Goal: Information Seeking & Learning: Compare options

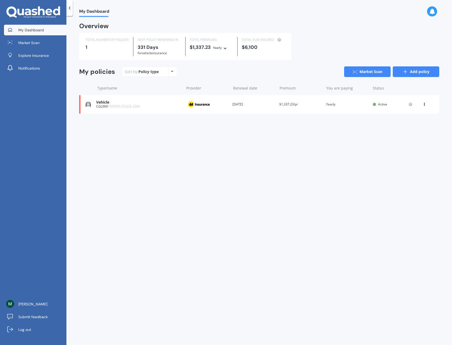
click at [415, 73] on link "Add policy" at bounding box center [416, 71] width 46 height 11
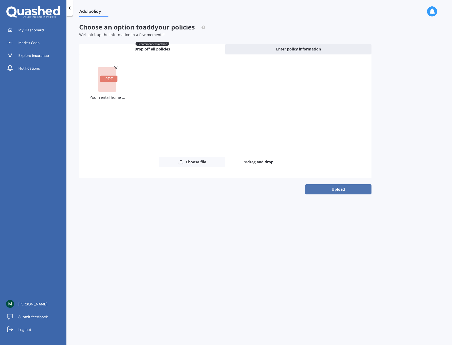
click at [334, 189] on button "Upload" at bounding box center [338, 189] width 66 height 10
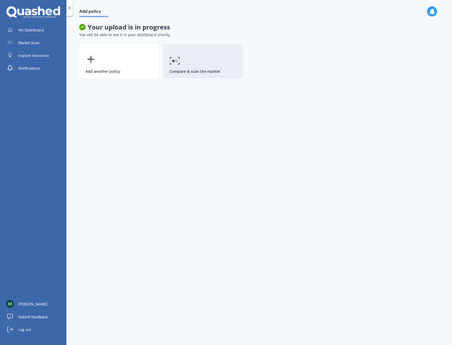
click at [186, 64] on link "Compare & scan the market" at bounding box center [203, 61] width 80 height 35
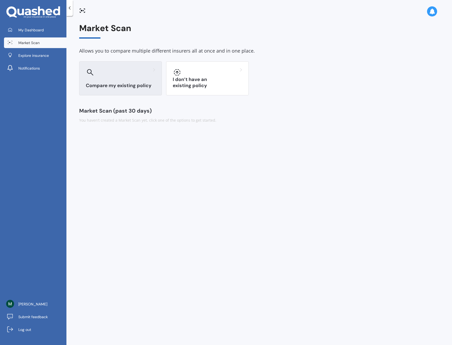
click at [109, 81] on div "Compare my existing policy" at bounding box center [120, 78] width 83 height 34
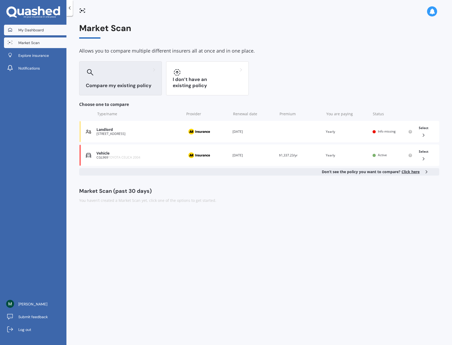
click at [27, 29] on span "My Dashboard" at bounding box center [30, 29] width 25 height 5
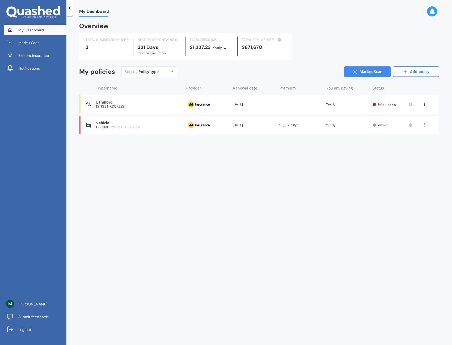
click at [104, 103] on div "Landlord" at bounding box center [138, 102] width 85 height 5
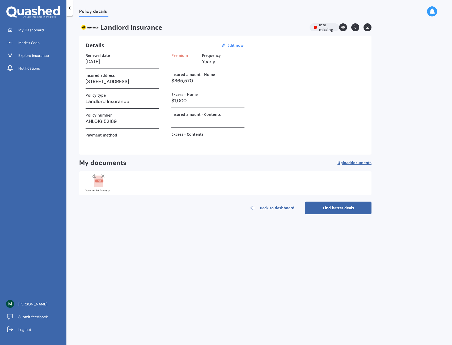
click at [273, 207] on link "Back to dashboard" at bounding box center [272, 208] width 66 height 13
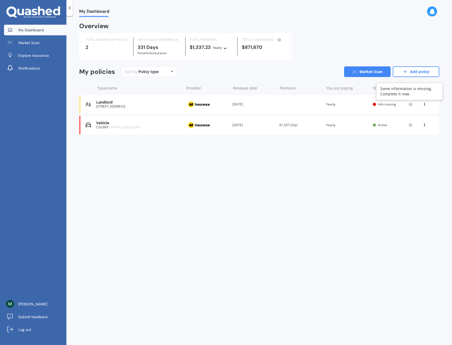
click at [411, 105] on icon at bounding box center [410, 104] width 1 height 1
click at [425, 106] on div "View option View policy Delete" at bounding box center [424, 104] width 5 height 5
click at [421, 114] on div "View policy" at bounding box center [412, 114] width 53 height 11
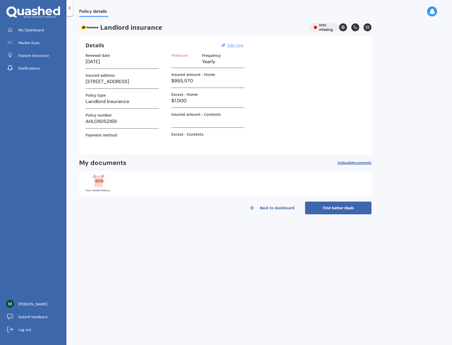
click at [239, 46] on u "Edit now" at bounding box center [235, 45] width 16 height 5
select select "16"
select select "11"
select select "2026"
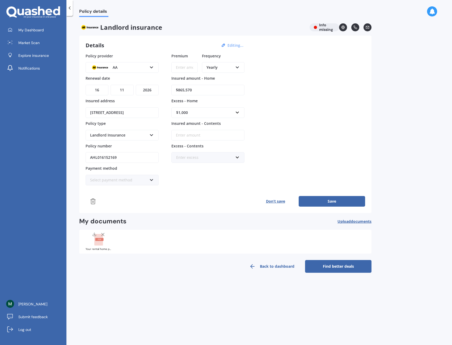
click at [352, 222] on span "documents" at bounding box center [361, 221] width 21 height 5
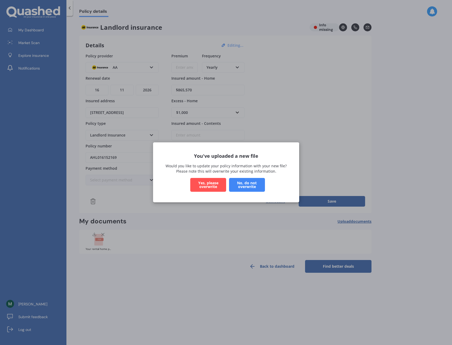
click at [249, 185] on button "No, do not overwrite" at bounding box center [247, 185] width 36 height 14
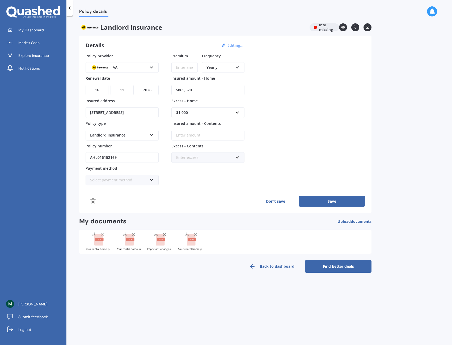
click at [334, 203] on button "Save" at bounding box center [332, 201] width 66 height 11
click at [218, 66] on div "Yearly" at bounding box center [219, 68] width 27 height 6
click at [217, 116] on span "Fortnightly" at bounding box center [216, 115] width 19 height 5
drag, startPoint x: 185, startPoint y: 67, endPoint x: 184, endPoint y: 70, distance: 2.7
click at [184, 70] on input "Premium" at bounding box center [184, 67] width 26 height 11
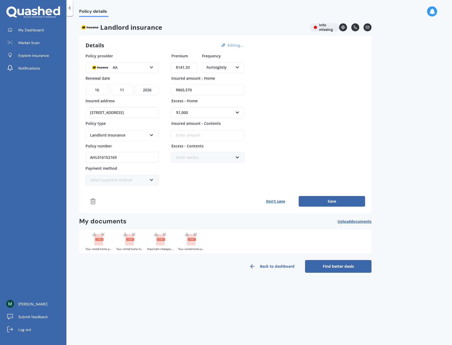
type input "$141.33"
click at [395, 121] on div "Policy details Landlord insurance Info missing Details Editing... Policy provid…" at bounding box center [258, 181] width 385 height 329
click at [335, 204] on button "Save" at bounding box center [332, 201] width 66 height 11
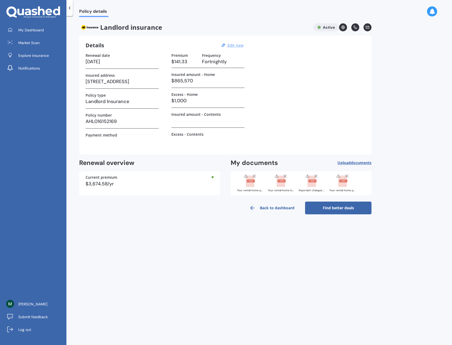
click at [283, 208] on link "Back to dashboard" at bounding box center [272, 208] width 66 height 13
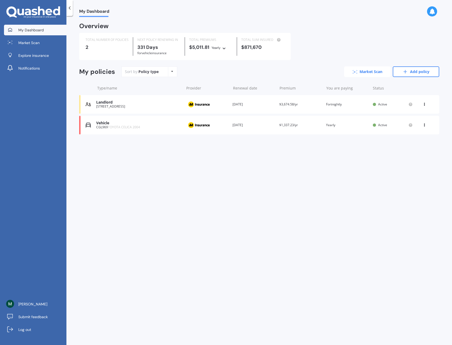
click at [361, 74] on link "Market Scan" at bounding box center [367, 71] width 46 height 11
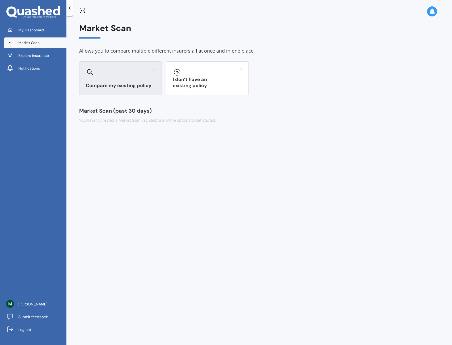
click at [121, 76] on div "Compare my existing policy" at bounding box center [120, 78] width 83 height 34
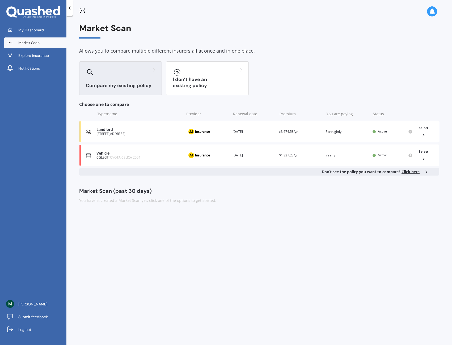
click at [107, 129] on div "Landlord" at bounding box center [138, 129] width 85 height 5
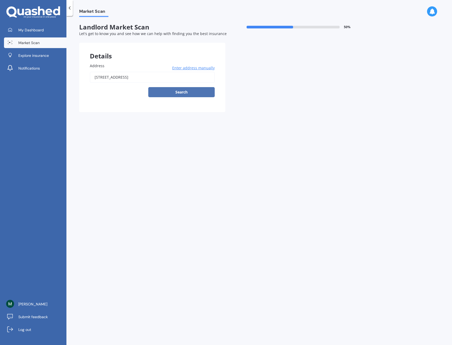
click at [180, 93] on button "Search" at bounding box center [181, 92] width 66 height 10
type input "[STREET_ADDRESS]"
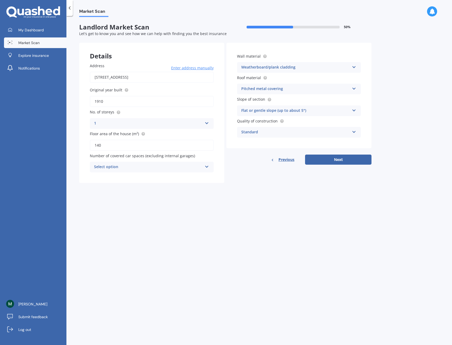
click at [117, 168] on div "Select option" at bounding box center [148, 167] width 108 height 6
click at [99, 207] on div "3" at bounding box center [151, 206] width 123 height 10
click at [305, 69] on div "Weatherboard/plank cladding" at bounding box center [295, 67] width 108 height 6
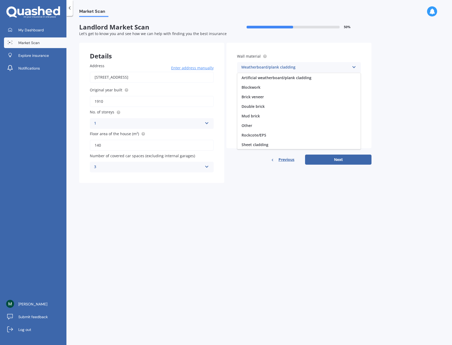
scroll to position [48, 0]
click at [305, 69] on div "Weatherboard/plank cladding" at bounding box center [295, 67] width 108 height 6
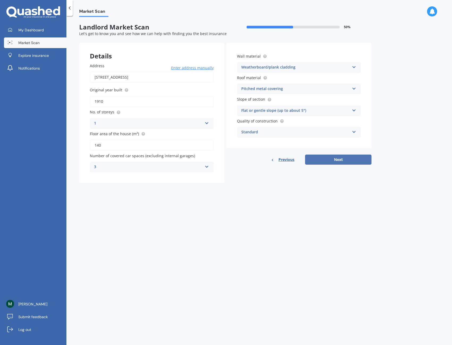
click at [339, 161] on button "Next" at bounding box center [338, 160] width 66 height 10
select select "20"
select select "03"
select select "2007"
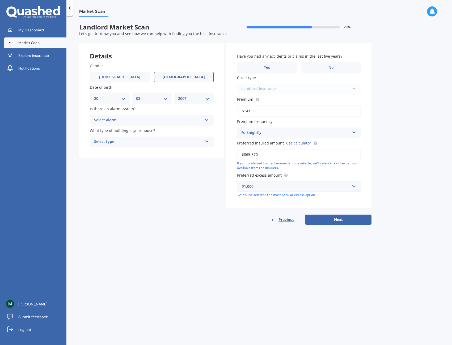
click at [99, 100] on select "DD 01 02 03 04 05 06 07 08 09 10 11 12 13 14 15 16 17 18 19 20 21 22 23 24 25 2…" at bounding box center [109, 99] width 31 height 6
select select "15"
click at [94, 96] on select "DD 01 02 03 04 05 06 07 08 09 10 11 12 13 14 15 16 17 18 19 20 21 22 23 24 25 2…" at bounding box center [109, 99] width 31 height 6
click at [147, 102] on div "MM 01 02 03 04 05 06 07 08 09 10 11 12" at bounding box center [152, 98] width 40 height 11
click at [147, 100] on select "MM 01 02 03 04 05 06 07 08 09 10 11 12" at bounding box center [151, 99] width 31 height 6
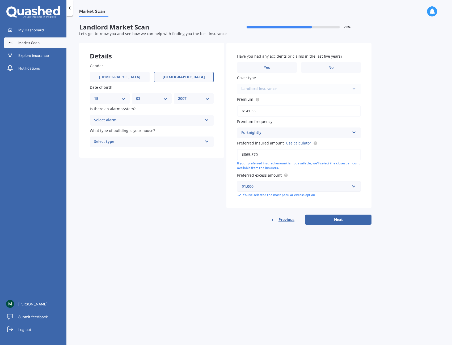
select select "06"
click at [136, 96] on select "MM 01 02 03 04 05 06 07 08 09 10 11 12" at bounding box center [151, 99] width 31 height 6
click at [188, 97] on select "YYYY 2009 2008 2007 2006 2005 2004 2003 2002 2001 2000 1999 1998 1997 1996 1995…" at bounding box center [193, 99] width 31 height 6
select select "1953"
click at [178, 96] on select "YYYY 2009 2008 2007 2006 2005 2004 2003 2002 2001 2000 1999 1998 1997 1996 1995…" at bounding box center [193, 99] width 31 height 6
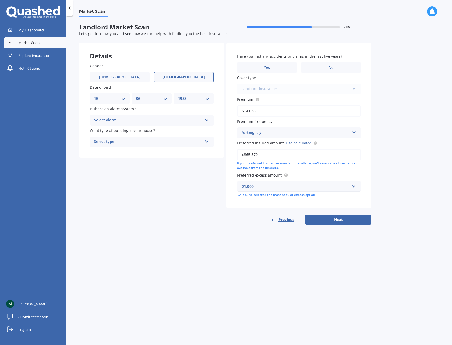
click at [114, 120] on div "Select alarm" at bounding box center [148, 120] width 108 height 6
click at [104, 149] on div "No" at bounding box center [151, 150] width 123 height 10
click at [114, 144] on div "Select type" at bounding box center [148, 142] width 108 height 6
click at [109, 153] on span "Freestanding" at bounding box center [106, 152] width 24 height 5
click at [324, 67] on label "No" at bounding box center [331, 67] width 60 height 11
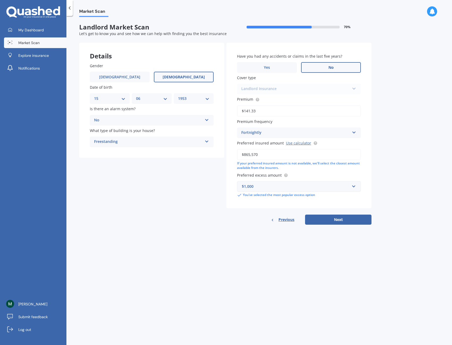
click at [0, 0] on input "No" at bounding box center [0, 0] width 0 height 0
click at [279, 91] on div "Landlord Insurance Landlord Insurance" at bounding box center [299, 89] width 124 height 11
click at [284, 188] on div "$1,000" at bounding box center [296, 187] width 108 height 6
click at [320, 188] on input "text" at bounding box center [296, 186] width 119 height 10
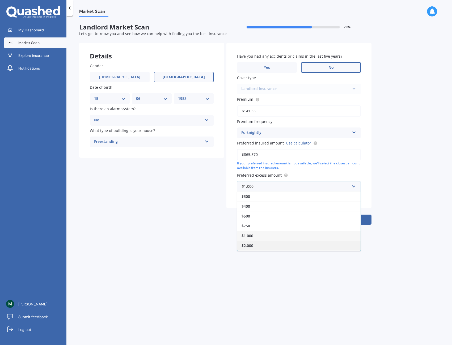
click at [250, 247] on span "$2,000" at bounding box center [247, 245] width 12 height 5
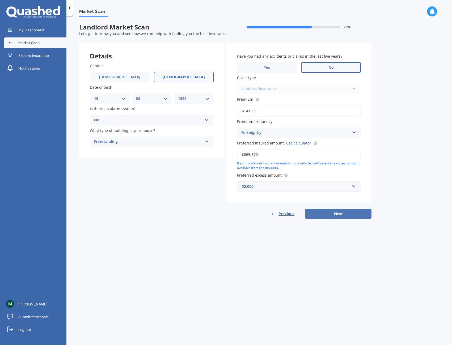
click at [337, 215] on button "Next" at bounding box center [338, 214] width 66 height 10
select select "15"
select select "06"
select select "1953"
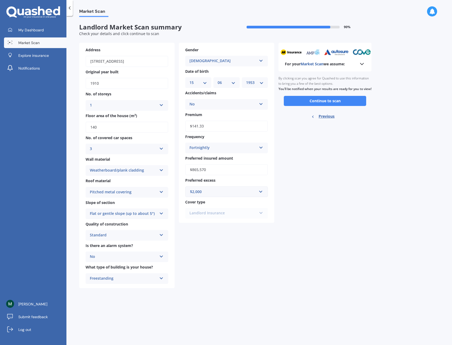
click at [198, 85] on select "DD 01 02 03 04 05 06 07 08 09 10 11 12 13 14 15 16 17 18 19 20 21 22 23 24 25 2…" at bounding box center [198, 83] width 18 height 6
select select "12"
click at [189, 80] on select "DD 01 02 03 04 05 06 07 08 09 10 11 12 13 14 15 16 17 18 19 20 21 22 23 24 25 2…" at bounding box center [198, 83] width 18 height 6
click at [222, 82] on select "MM 01 02 03 04 05 06 07 08 09 10 11 12" at bounding box center [227, 83] width 18 height 6
select select "10"
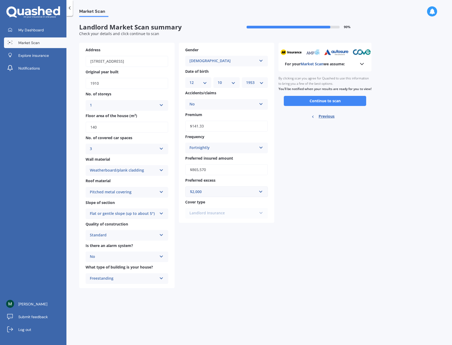
click at [218, 80] on select "MM 01 02 03 04 05 06 07 08 09 10 11 12" at bounding box center [227, 83] width 18 height 6
click at [258, 79] on div "YYYY 2009 2008 2007 2006 2005 2004 2003 2002 2001 2000 1999 1998 1997 1996 1995…" at bounding box center [255, 82] width 26 height 11
click at [255, 86] on div "YYYY 2009 2008 2007 2006 2005 2004 2003 2002 2001 2000 1999 1998 1997 1996 1995…" at bounding box center [255, 82] width 26 height 11
click at [251, 84] on select "YYYY 2009 2008 2007 2006 2005 2004 2003 2002 2001 2000 1999 1998 1997 1996 1995…" at bounding box center [255, 83] width 18 height 6
select select "1976"
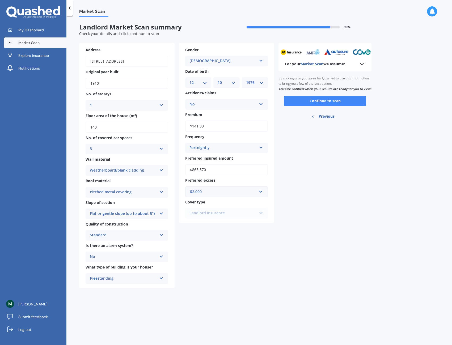
click at [246, 80] on select "YYYY 2009 2008 2007 2006 2005 2004 2003 2002 2001 2000 1999 1998 1997 1996 1995…" at bounding box center [255, 83] width 18 height 6
click at [320, 105] on button "Continue to scan" at bounding box center [325, 101] width 82 height 10
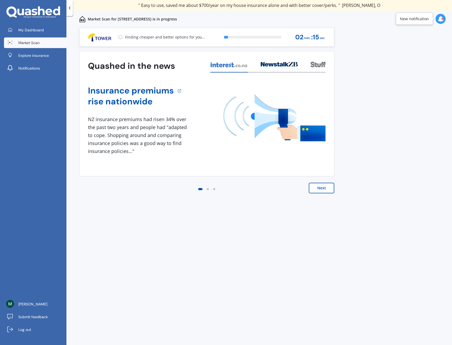
click at [320, 189] on button "Next" at bounding box center [321, 188] width 25 height 11
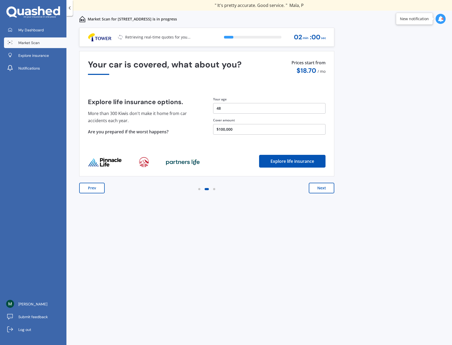
click at [320, 189] on button "Next" at bounding box center [321, 188] width 25 height 11
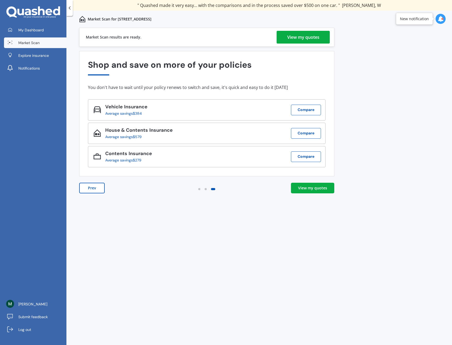
click at [314, 189] on div "View my quotes" at bounding box center [312, 187] width 29 height 5
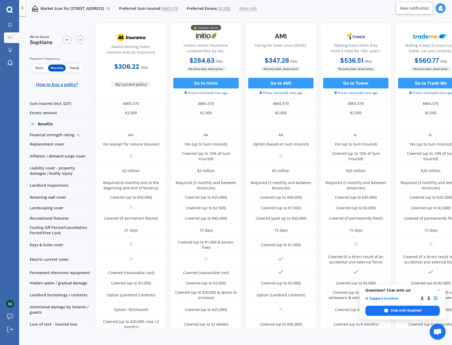
click at [39, 68] on span "Fortn" at bounding box center [39, 68] width 17 height 7
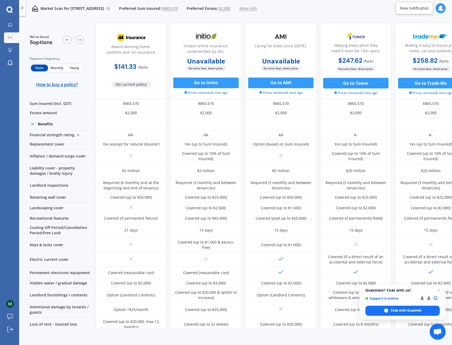
click at [76, 69] on span "Yearly" at bounding box center [74, 68] width 17 height 7
